Goal: Use online tool/utility: Utilize a website feature to perform a specific function

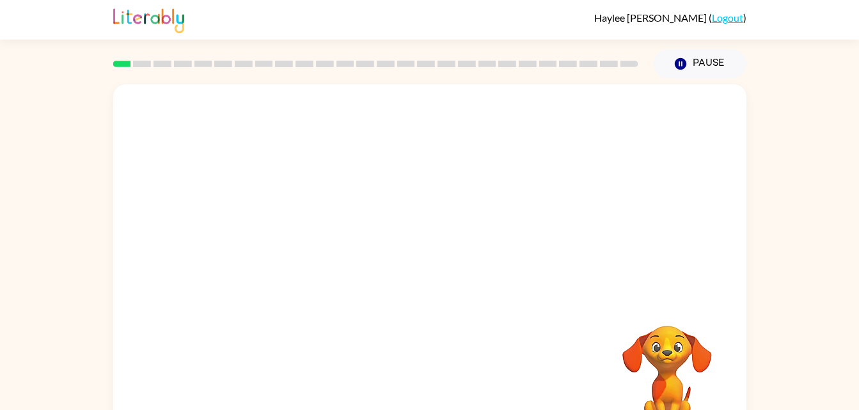
scroll to position [39, 0]
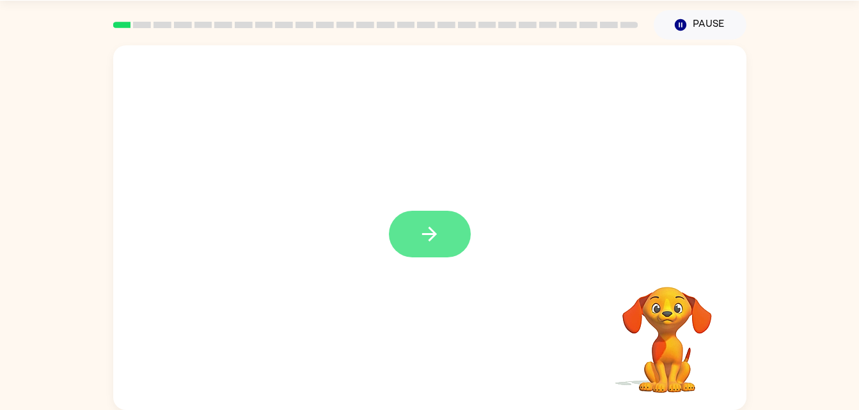
click at [422, 226] on icon "button" at bounding box center [429, 234] width 22 height 22
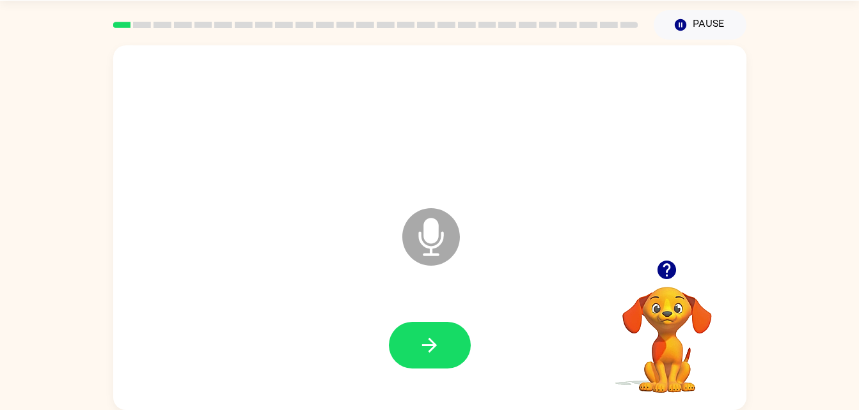
click at [446, 236] on icon at bounding box center [431, 237] width 58 height 58
click at [426, 249] on icon at bounding box center [431, 237] width 58 height 58
click at [437, 337] on icon "button" at bounding box center [429, 345] width 22 height 22
click at [433, 235] on icon "Microphone The Microphone is here when it is your turn to talk" at bounding box center [495, 253] width 192 height 96
click at [487, 265] on icon "Microphone The Microphone is here when it is your turn to talk" at bounding box center [495, 253] width 192 height 96
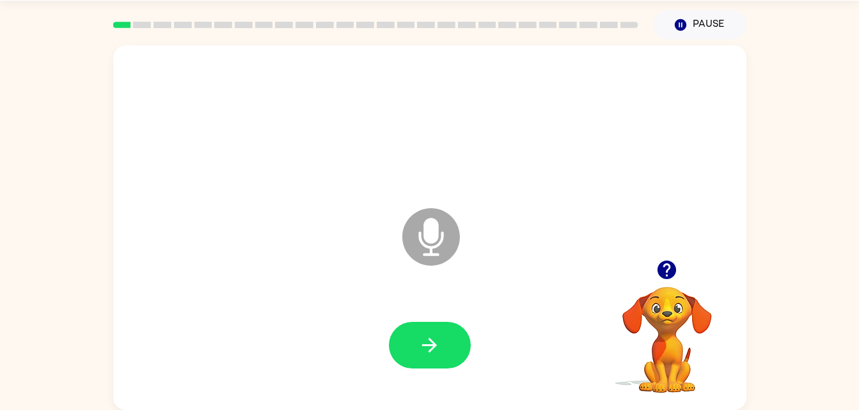
click at [424, 213] on icon at bounding box center [431, 237] width 58 height 58
click at [423, 249] on icon at bounding box center [431, 237] width 58 height 58
click at [436, 231] on icon "Microphone The Microphone is here when it is your turn to talk" at bounding box center [495, 253] width 192 height 96
click at [443, 237] on icon "Microphone The Microphone is here when it is your turn to talk" at bounding box center [495, 253] width 192 height 96
click at [456, 330] on button "button" at bounding box center [430, 345] width 82 height 47
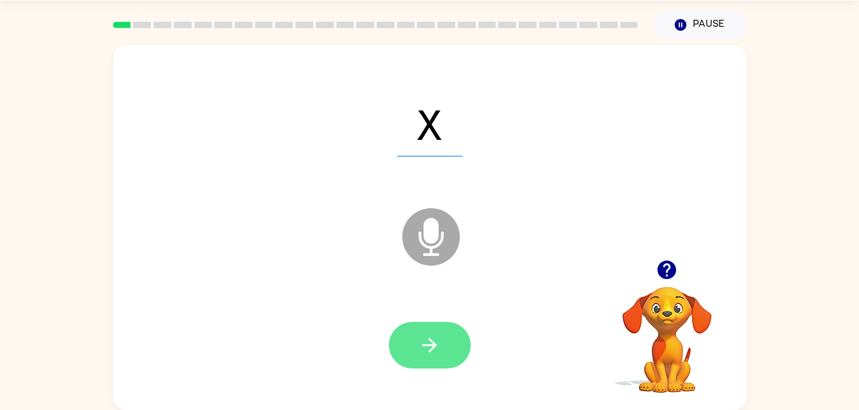
click at [408, 365] on button "button" at bounding box center [430, 345] width 82 height 47
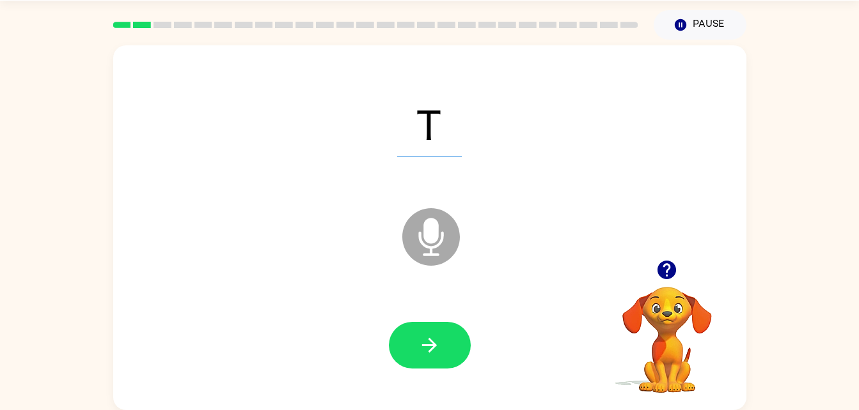
scroll to position [0, 0]
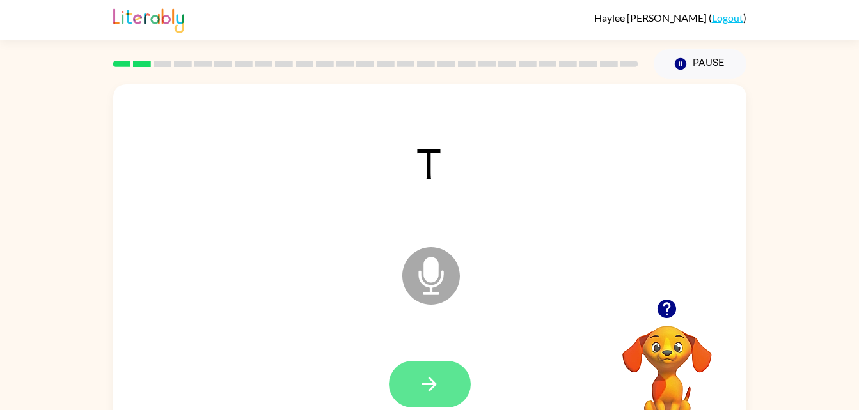
click at [431, 387] on icon "button" at bounding box center [429, 384] width 22 height 22
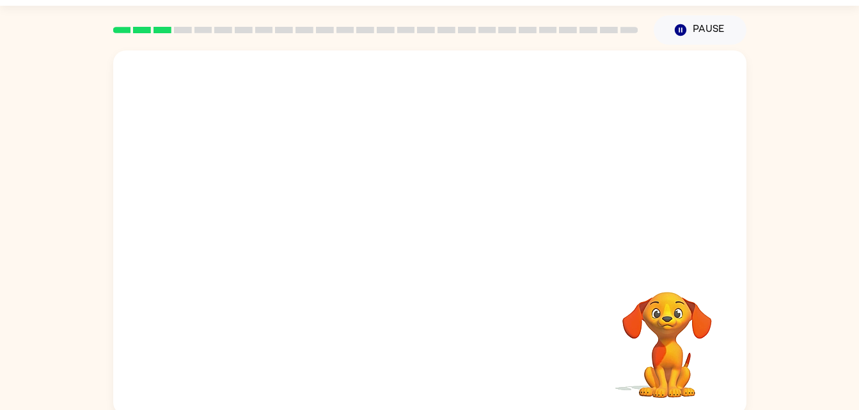
scroll to position [39, 0]
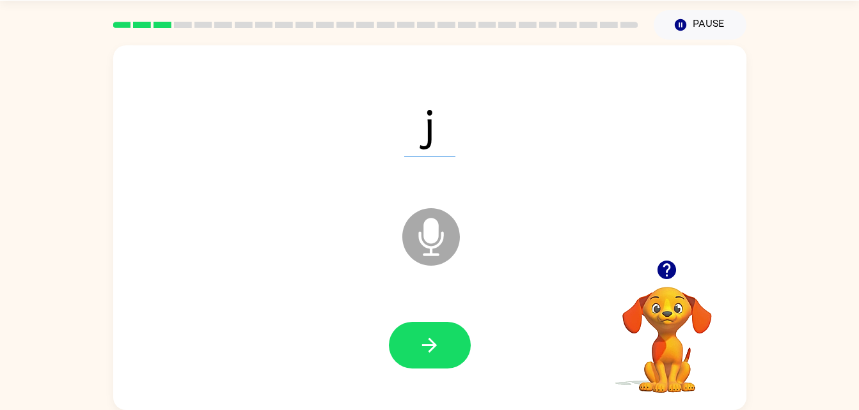
click at [390, 357] on div at bounding box center [430, 345] width 82 height 47
click at [458, 314] on div at bounding box center [429, 345] width 607 height 105
click at [437, 322] on button "button" at bounding box center [430, 345] width 82 height 47
click at [458, 367] on div at bounding box center [430, 345] width 82 height 47
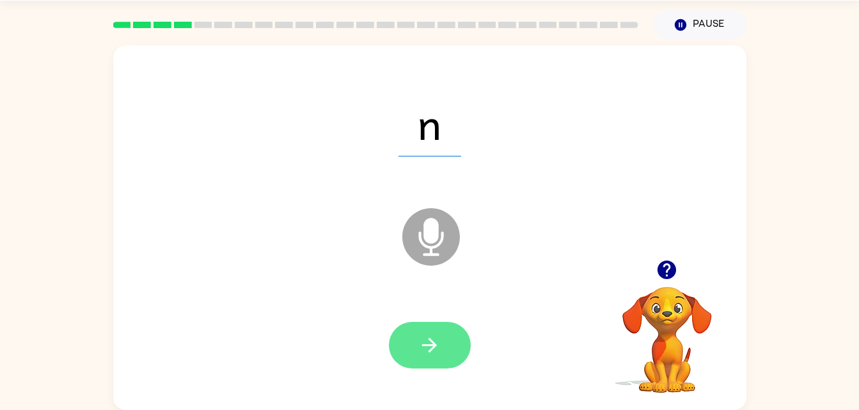
click at [449, 329] on button "button" at bounding box center [430, 345] width 82 height 47
click at [431, 335] on div at bounding box center [430, 345] width 82 height 47
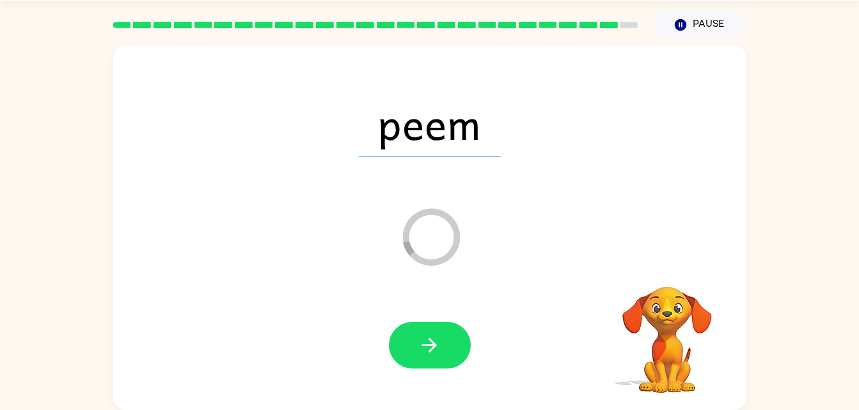
scroll to position [16, 0]
